Goal: Information Seeking & Learning: Learn about a topic

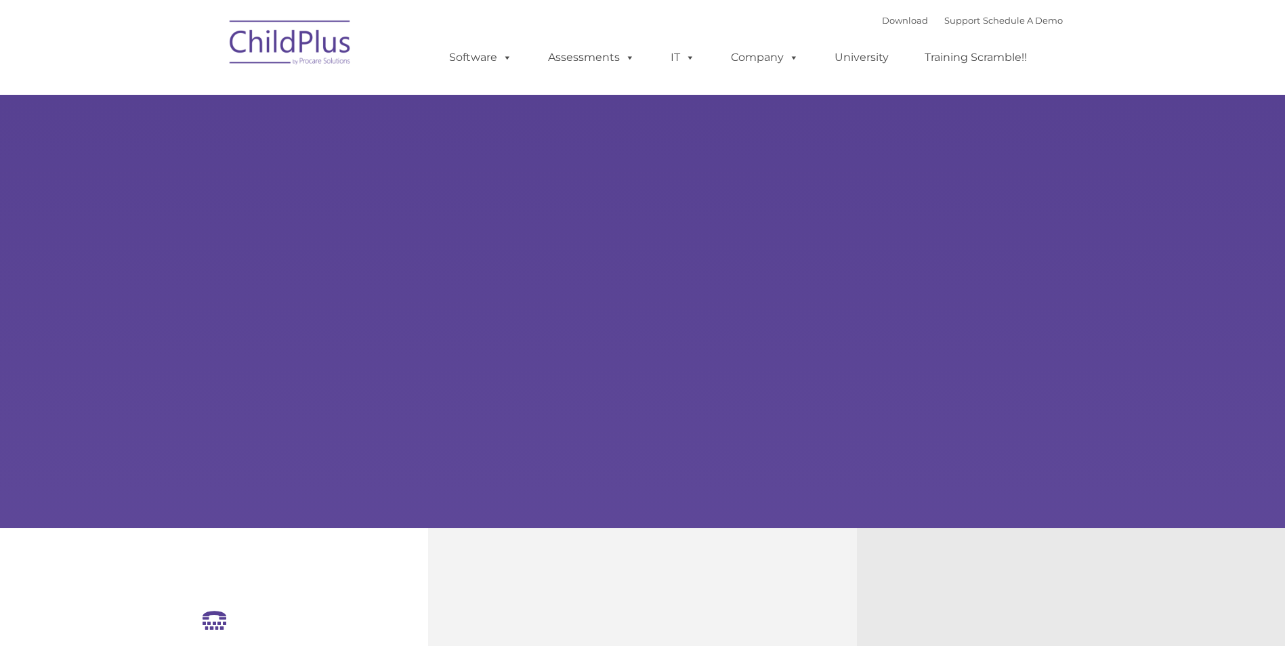
select select "MEDIUM"
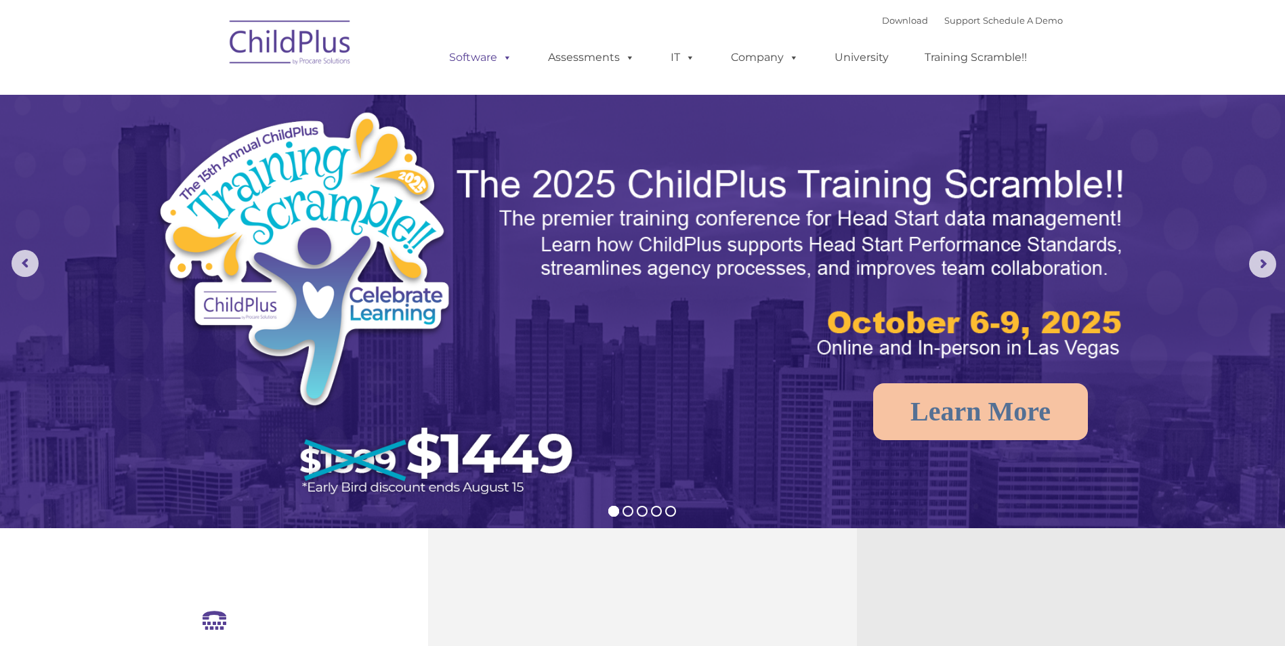
click at [502, 63] on span at bounding box center [504, 57] width 15 height 13
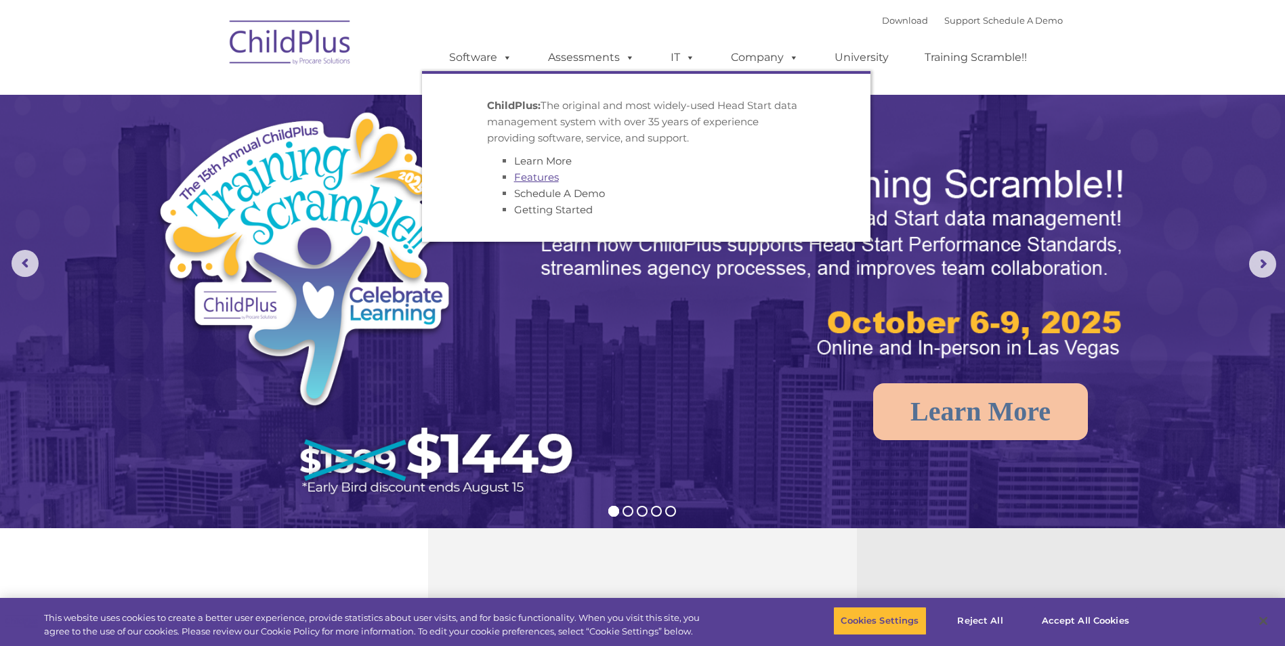
click at [545, 177] on link "Features" at bounding box center [536, 177] width 45 height 13
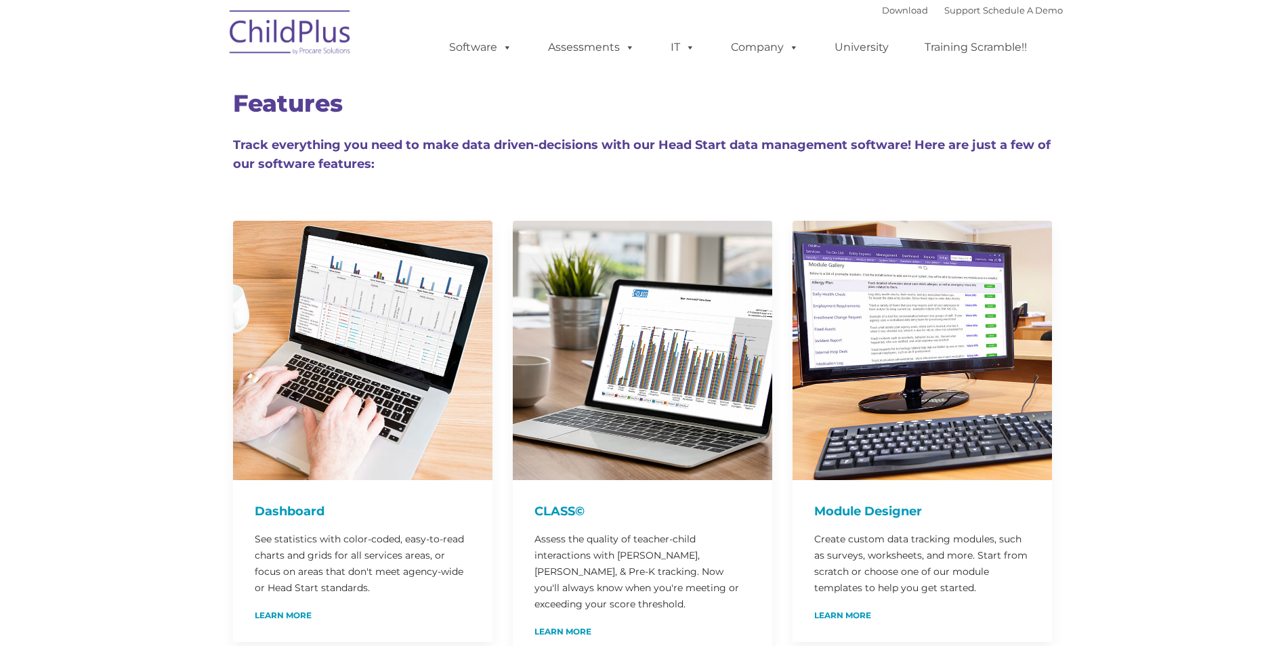
type input ""
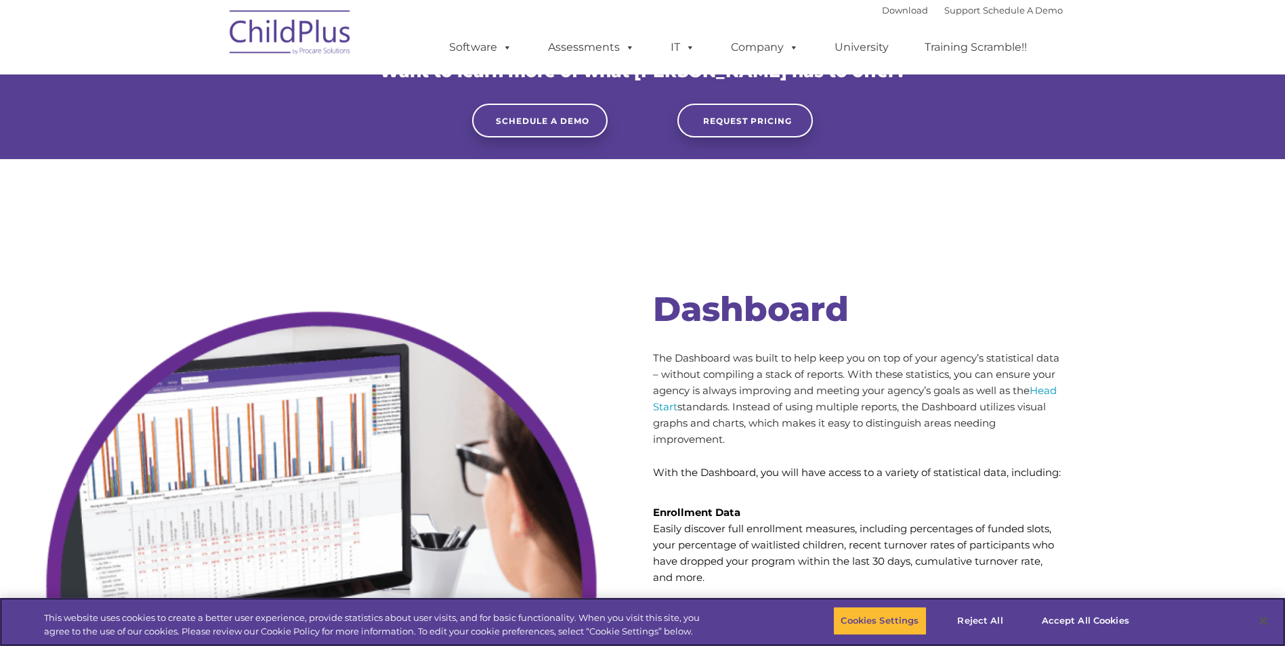
scroll to position [3840, 0]
